Goal: Navigation & Orientation: Find specific page/section

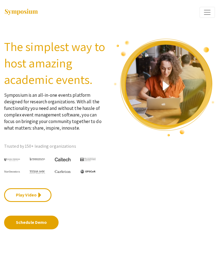
click at [218, 49] on div at bounding box center [165, 133] width 110 height 191
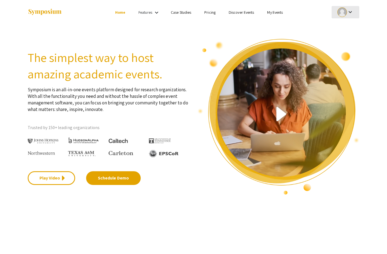
click at [219, 10] on div at bounding box center [342, 12] width 10 height 10
click at [219, 26] on button "My Account" at bounding box center [348, 27] width 34 height 13
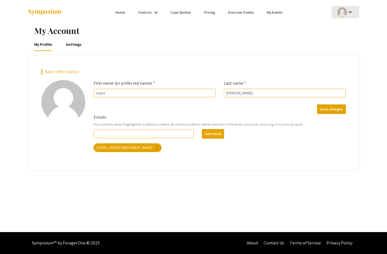
click at [219, 14] on div at bounding box center [342, 12] width 10 height 10
click at [219, 44] on button "My Submissions" at bounding box center [348, 40] width 34 height 13
